Goal: Entertainment & Leisure: Consume media (video, audio)

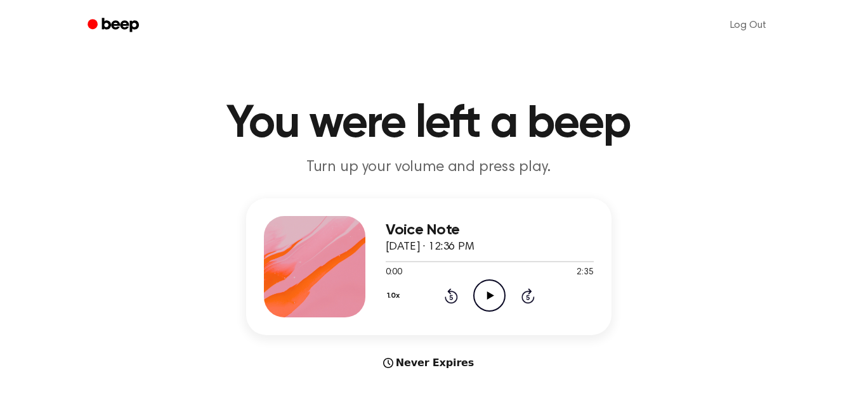
click at [491, 297] on icon "Play Audio" at bounding box center [489, 296] width 32 height 32
click at [494, 296] on icon "Pause Audio" at bounding box center [489, 296] width 32 height 32
click at [495, 294] on icon "Play Audio" at bounding box center [489, 296] width 32 height 32
click at [455, 262] on div at bounding box center [446, 261] width 120 height 1
click at [496, 293] on icon "Play Audio" at bounding box center [489, 296] width 32 height 32
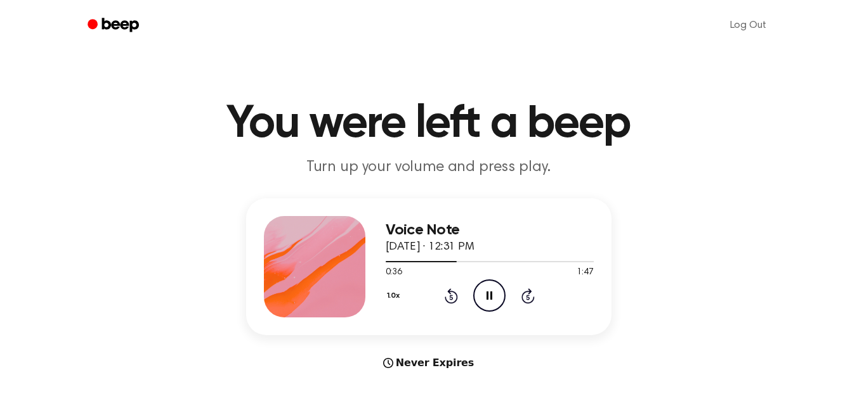
click at [495, 295] on icon "Pause Audio" at bounding box center [489, 296] width 32 height 32
click at [431, 262] on div at bounding box center [422, 261] width 72 height 1
click at [484, 297] on icon "Play Audio" at bounding box center [489, 296] width 32 height 32
click at [490, 292] on icon "Play Audio" at bounding box center [489, 296] width 32 height 32
click at [492, 301] on icon "Play Audio" at bounding box center [489, 296] width 32 height 32
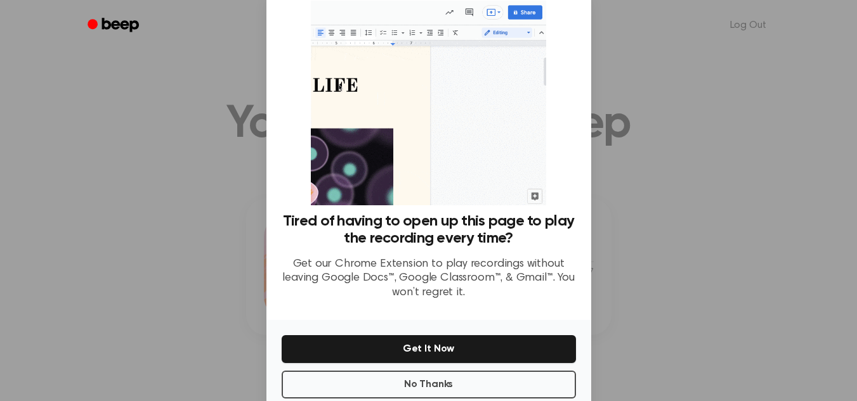
scroll to position [60, 0]
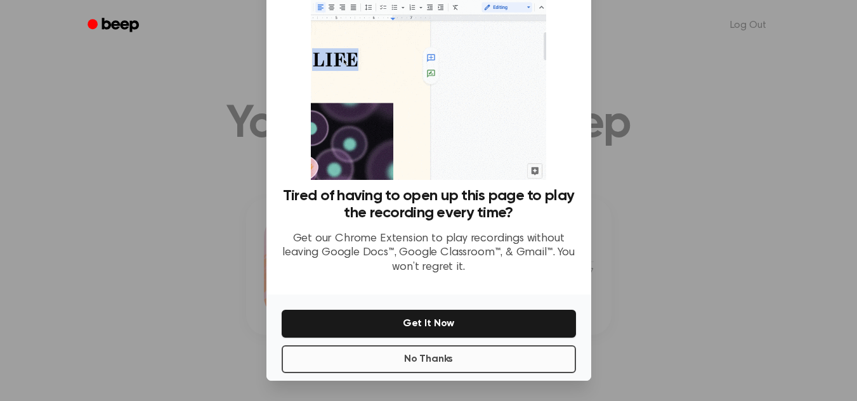
click at [455, 368] on button "No Thanks" at bounding box center [429, 360] width 294 height 28
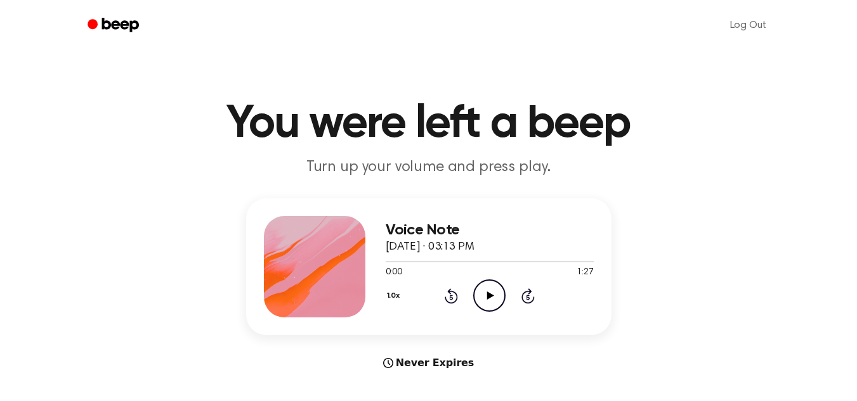
click at [496, 296] on icon "Play Audio" at bounding box center [489, 296] width 32 height 32
click at [488, 301] on icon "Play Audio" at bounding box center [489, 296] width 32 height 32
click at [491, 303] on icon "Play Audio" at bounding box center [489, 296] width 32 height 32
click at [488, 294] on icon at bounding box center [489, 296] width 6 height 8
